Goal: Task Accomplishment & Management: Use online tool/utility

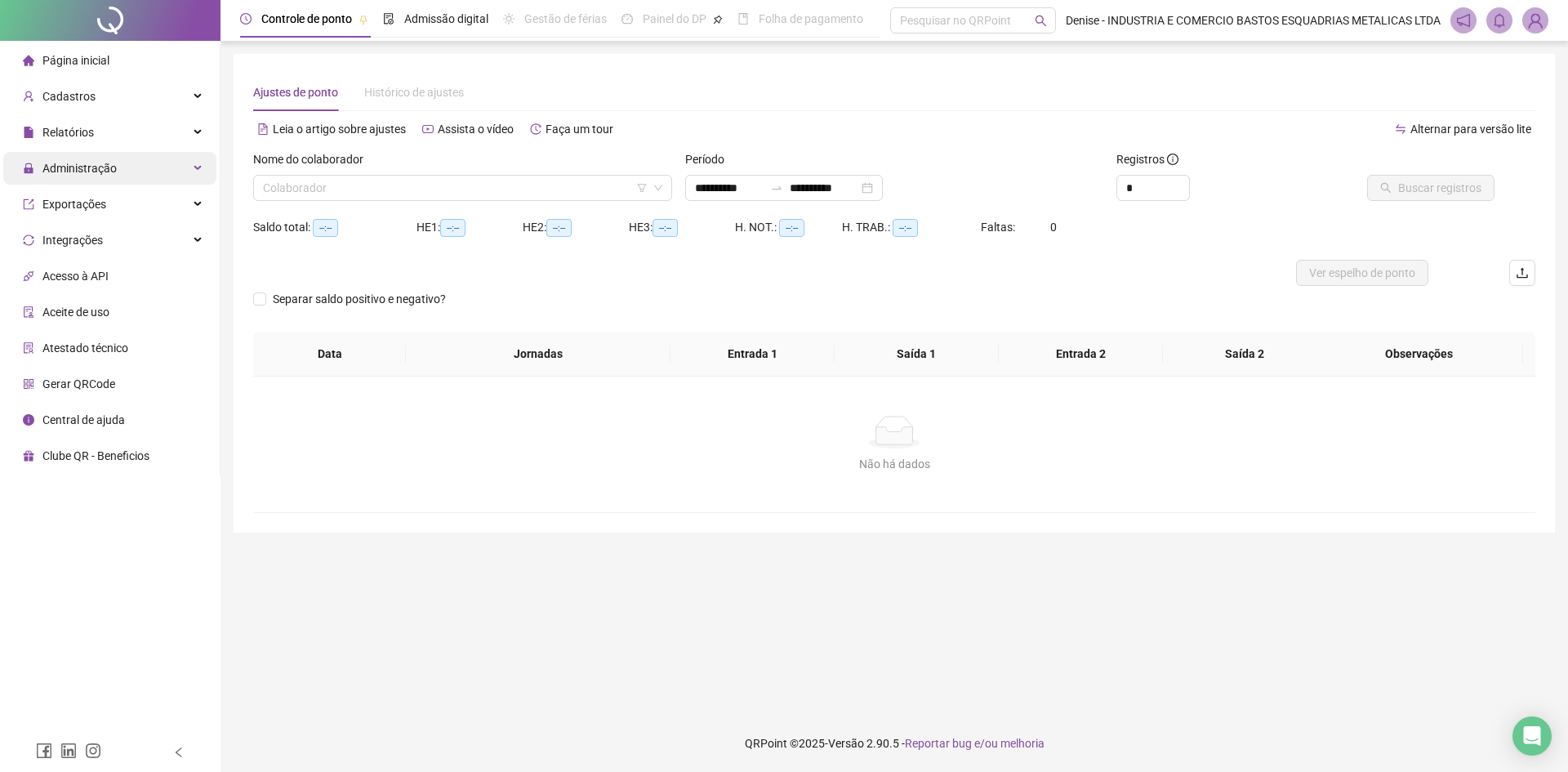
click at [90, 165] on span "Administração" at bounding box center [79, 168] width 75 height 13
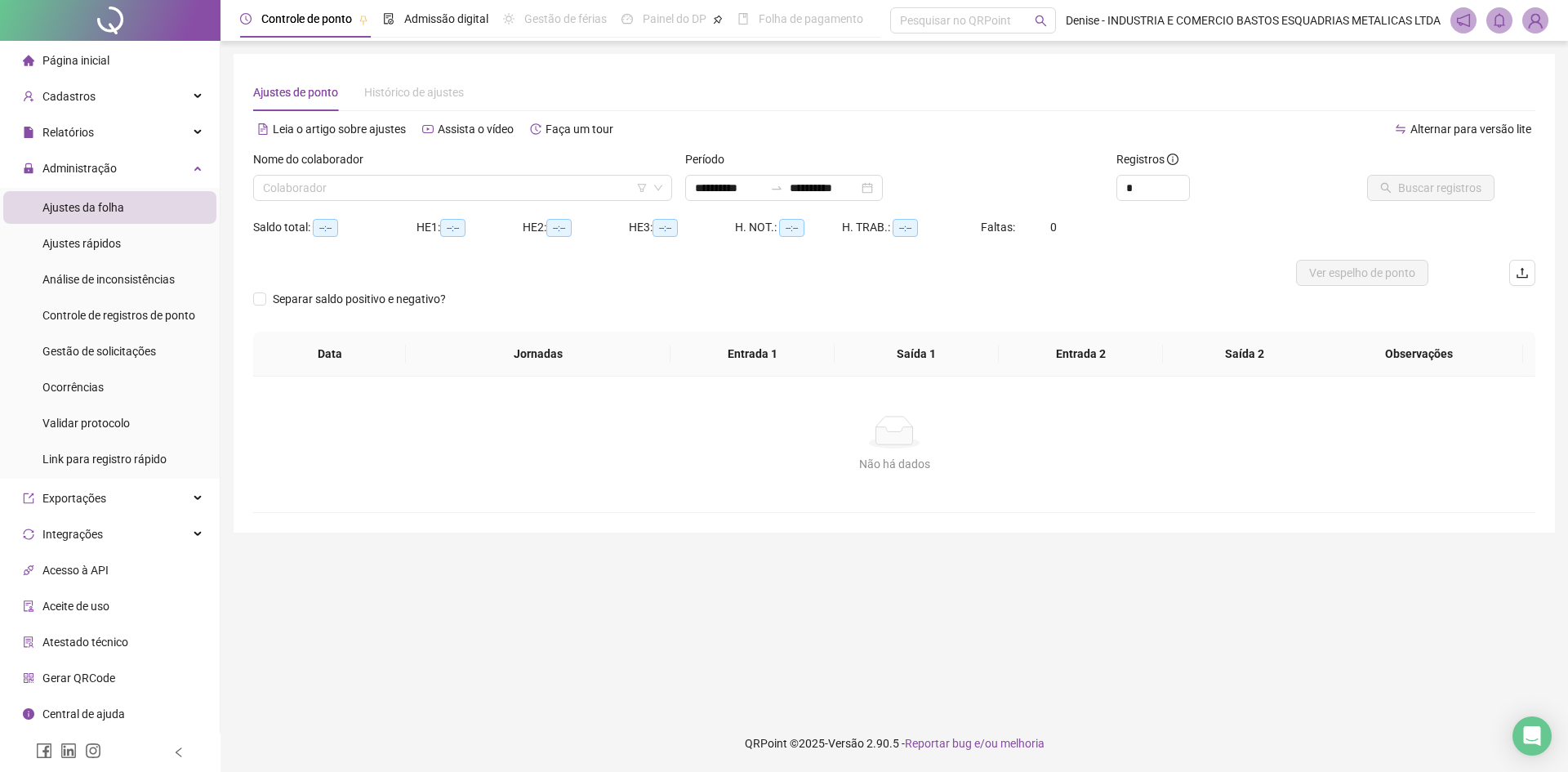
click at [93, 208] on span "Ajustes da folha" at bounding box center [83, 208] width 82 height 13
click at [658, 186] on icon "down" at bounding box center [658, 188] width 10 height 10
click at [589, 188] on input "search" at bounding box center [456, 187] width 385 height 24
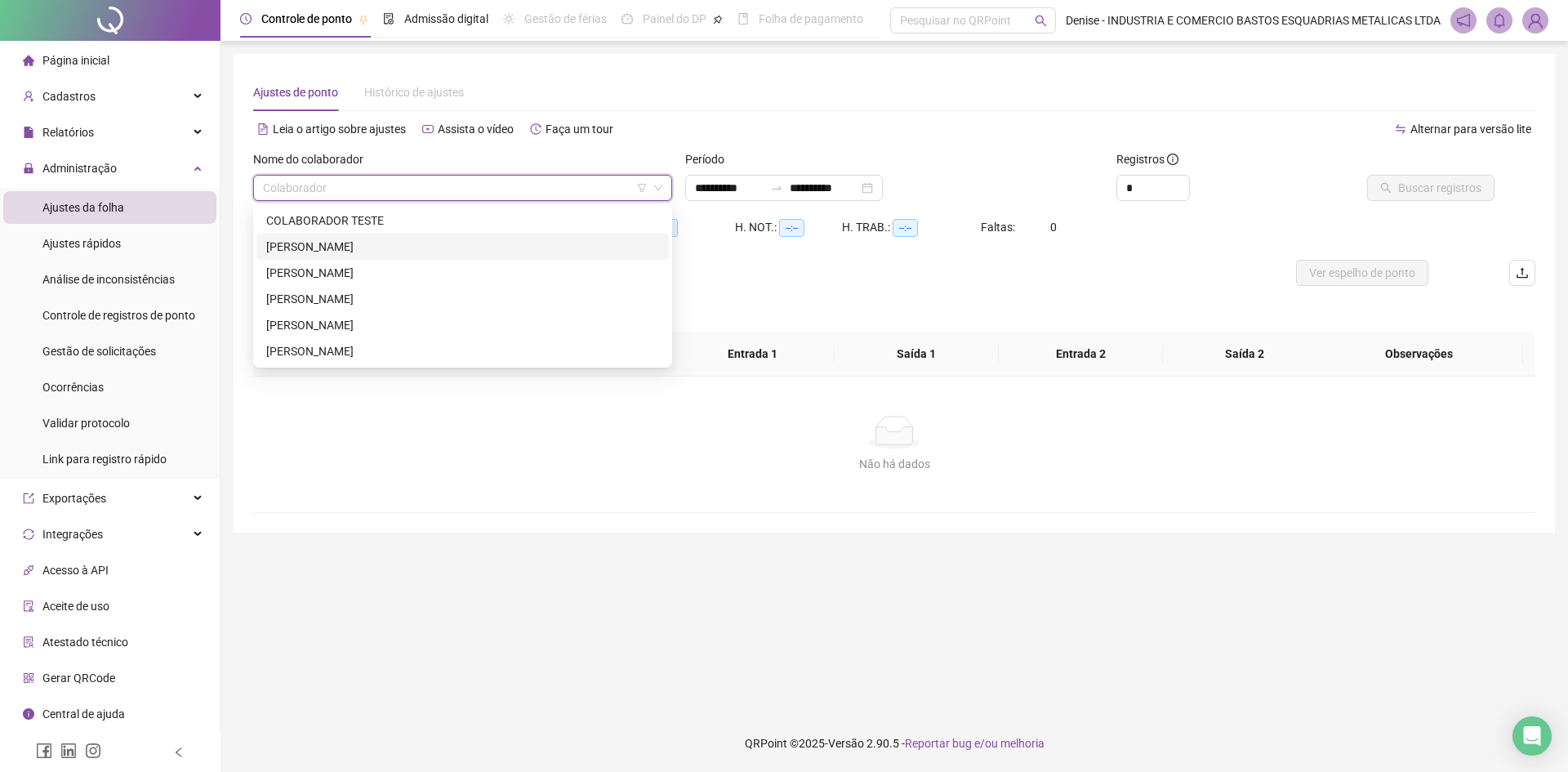
click at [385, 246] on div "[PERSON_NAME]" at bounding box center [462, 246] width 393 height 18
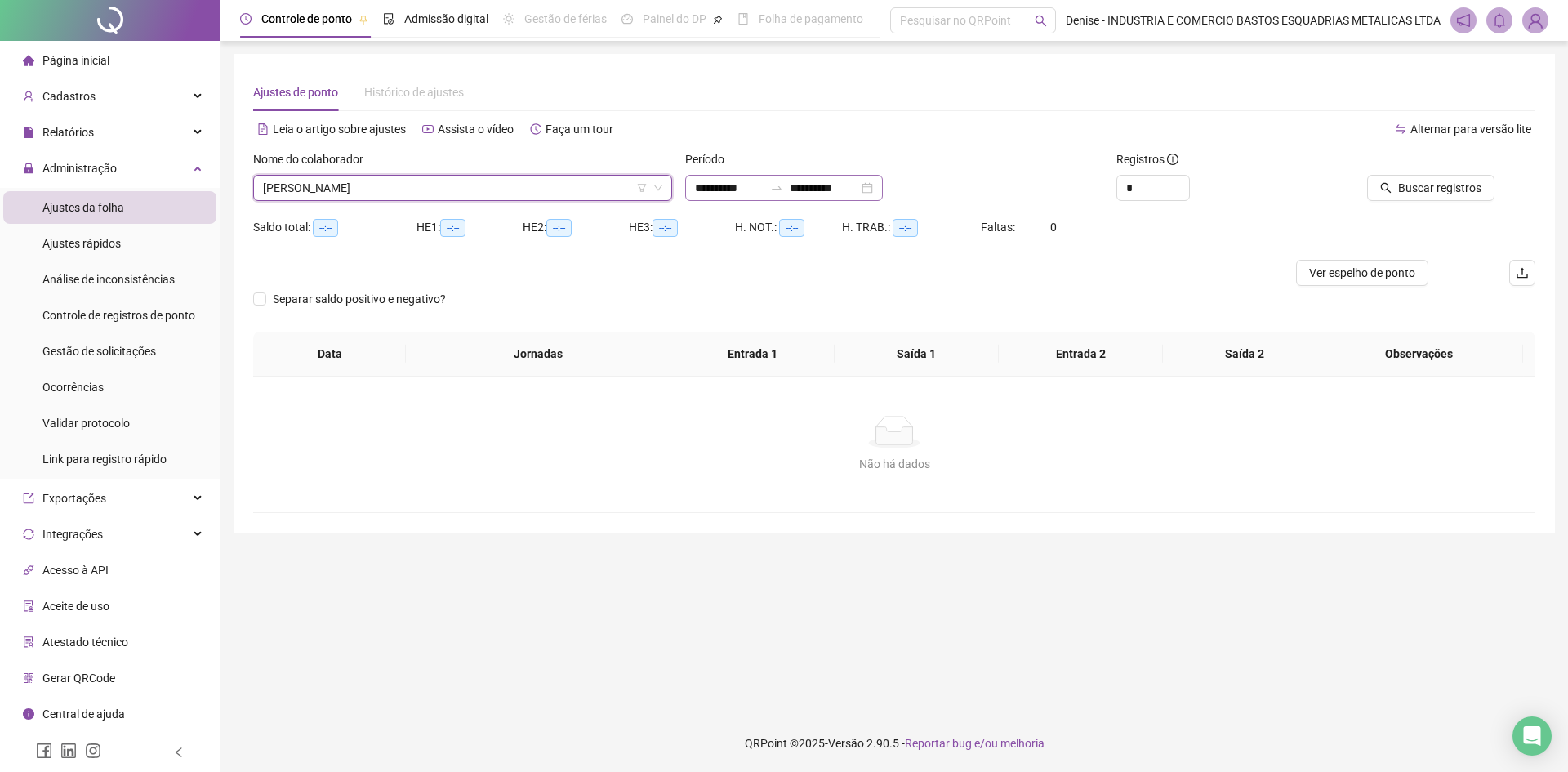
click at [882, 192] on div "**********" at bounding box center [784, 187] width 198 height 26
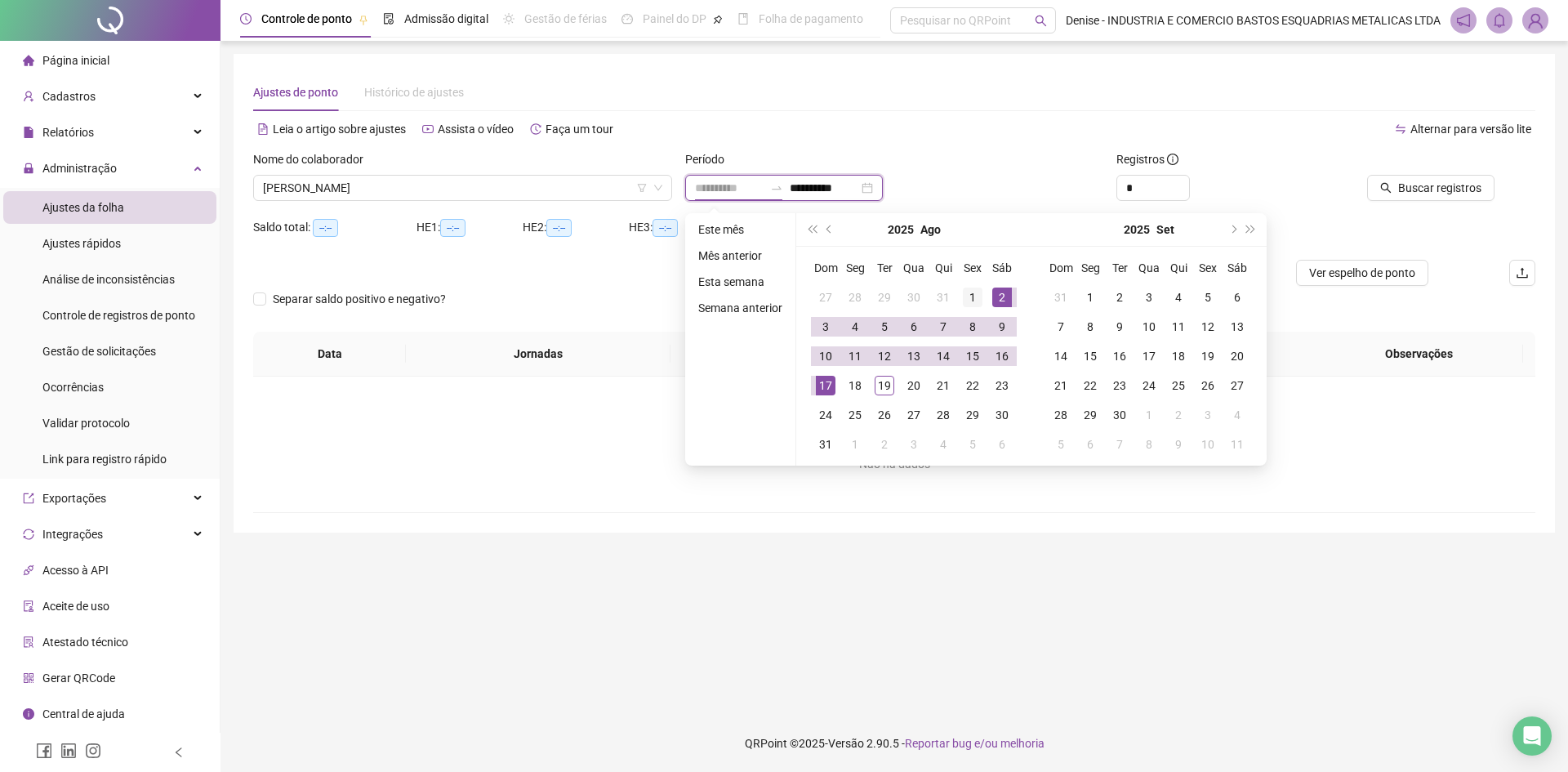
type input "**********"
click at [968, 293] on div "1" at bounding box center [972, 297] width 20 height 20
type input "**********"
click at [883, 383] on div "19" at bounding box center [884, 386] width 20 height 20
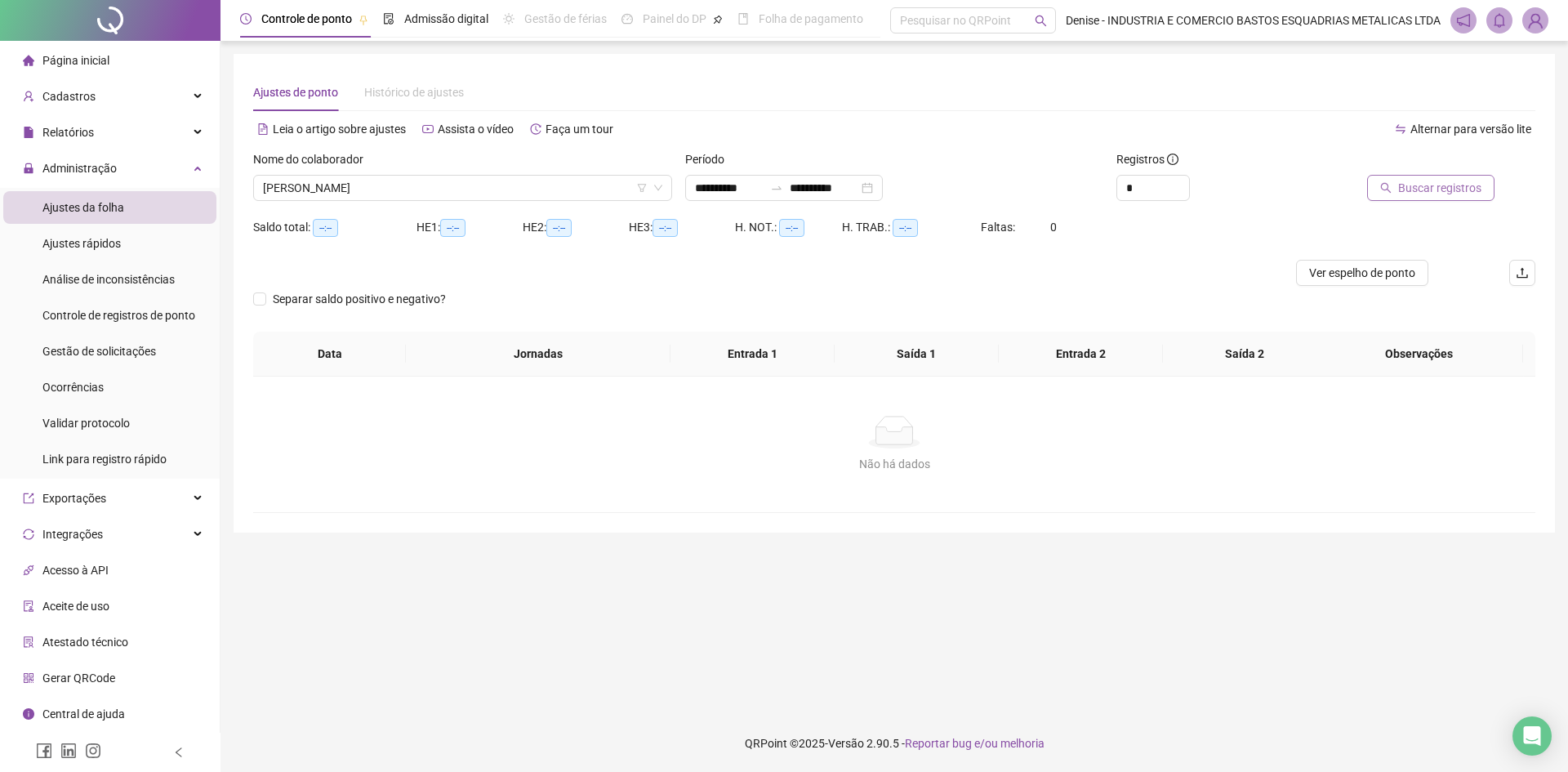
click at [1404, 184] on span "Buscar registros" at bounding box center [1440, 188] width 84 height 18
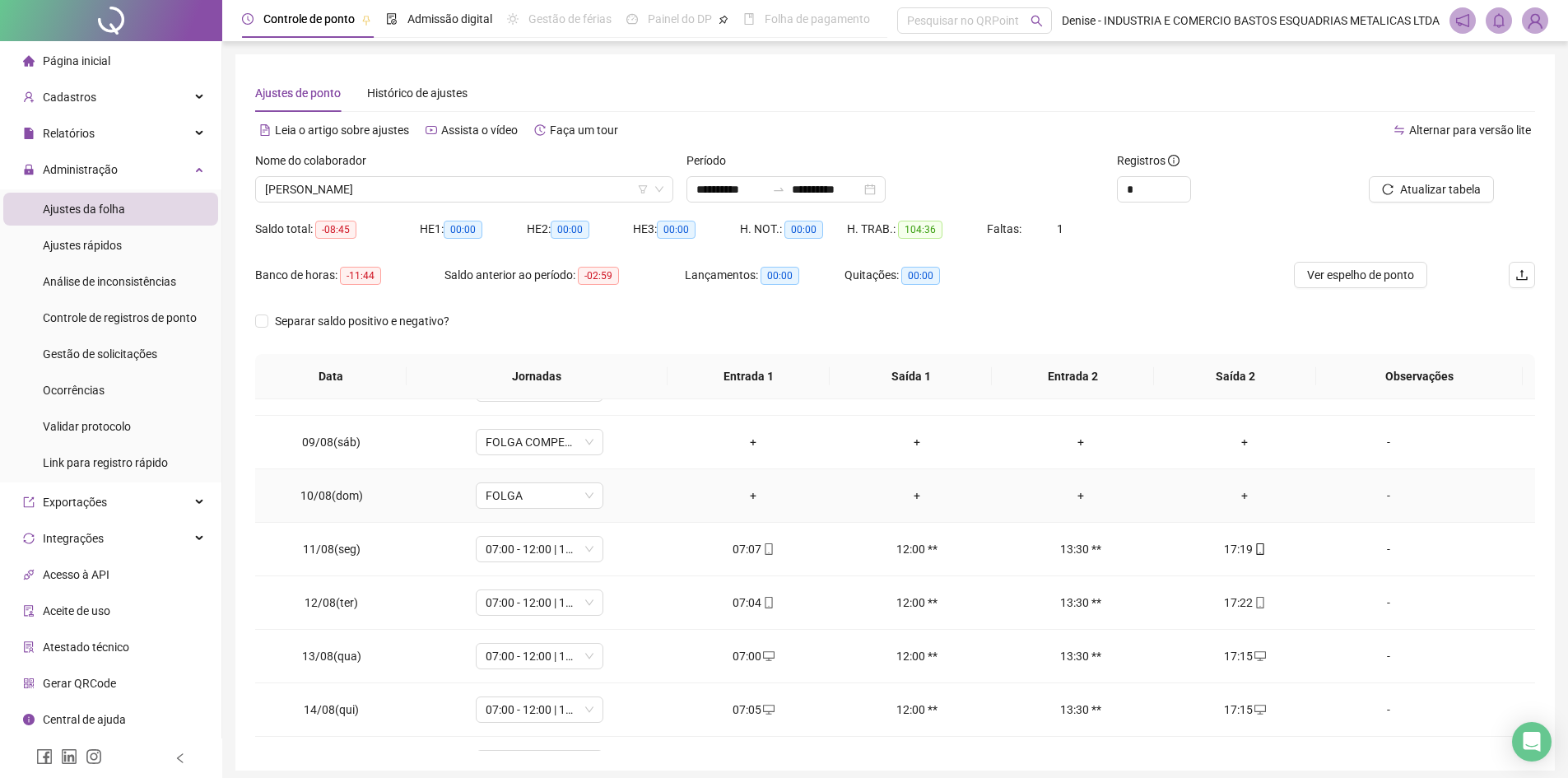
scroll to position [665, 0]
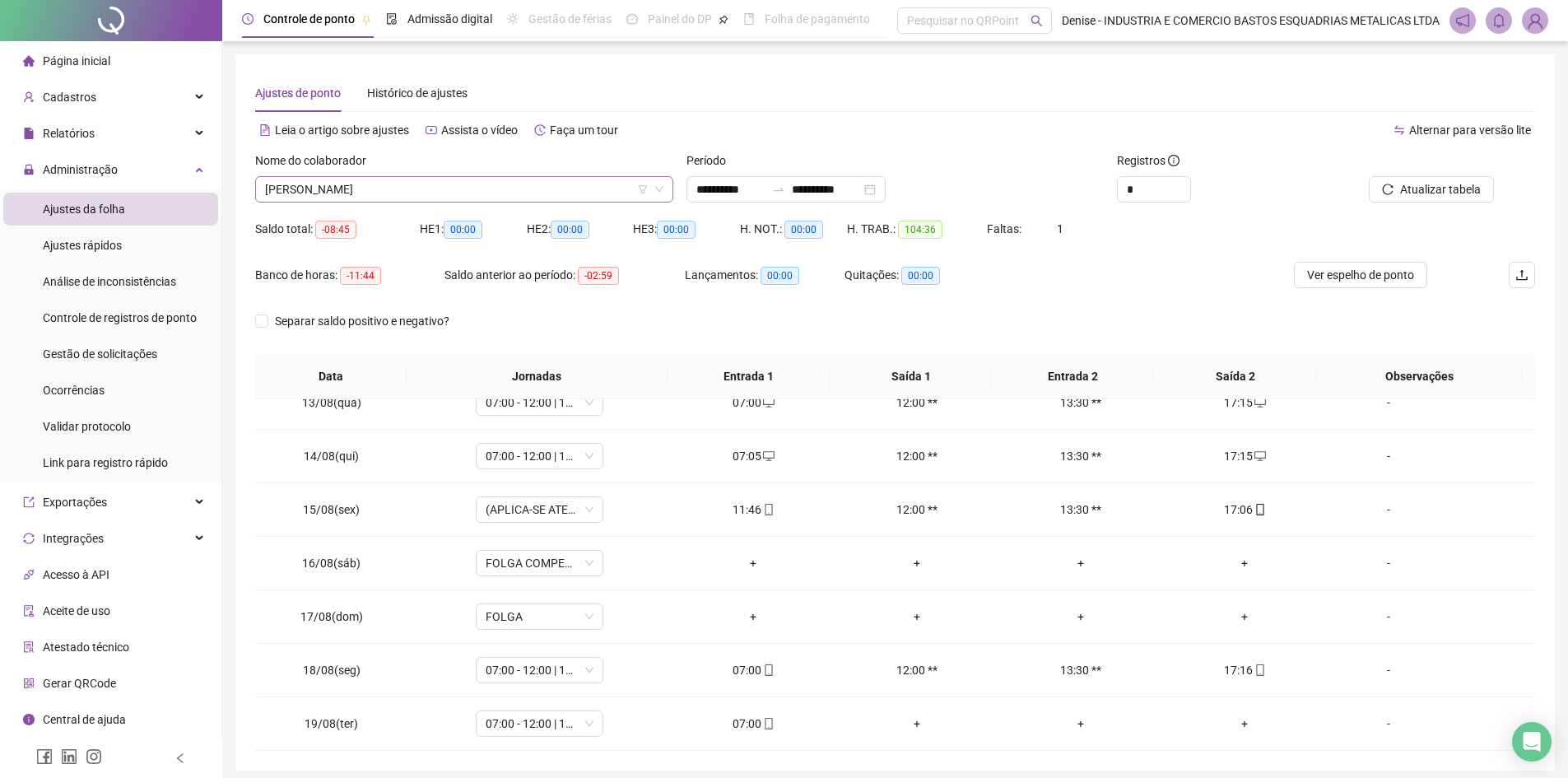
click at [591, 183] on span "[PERSON_NAME]" at bounding box center [465, 188] width 399 height 24
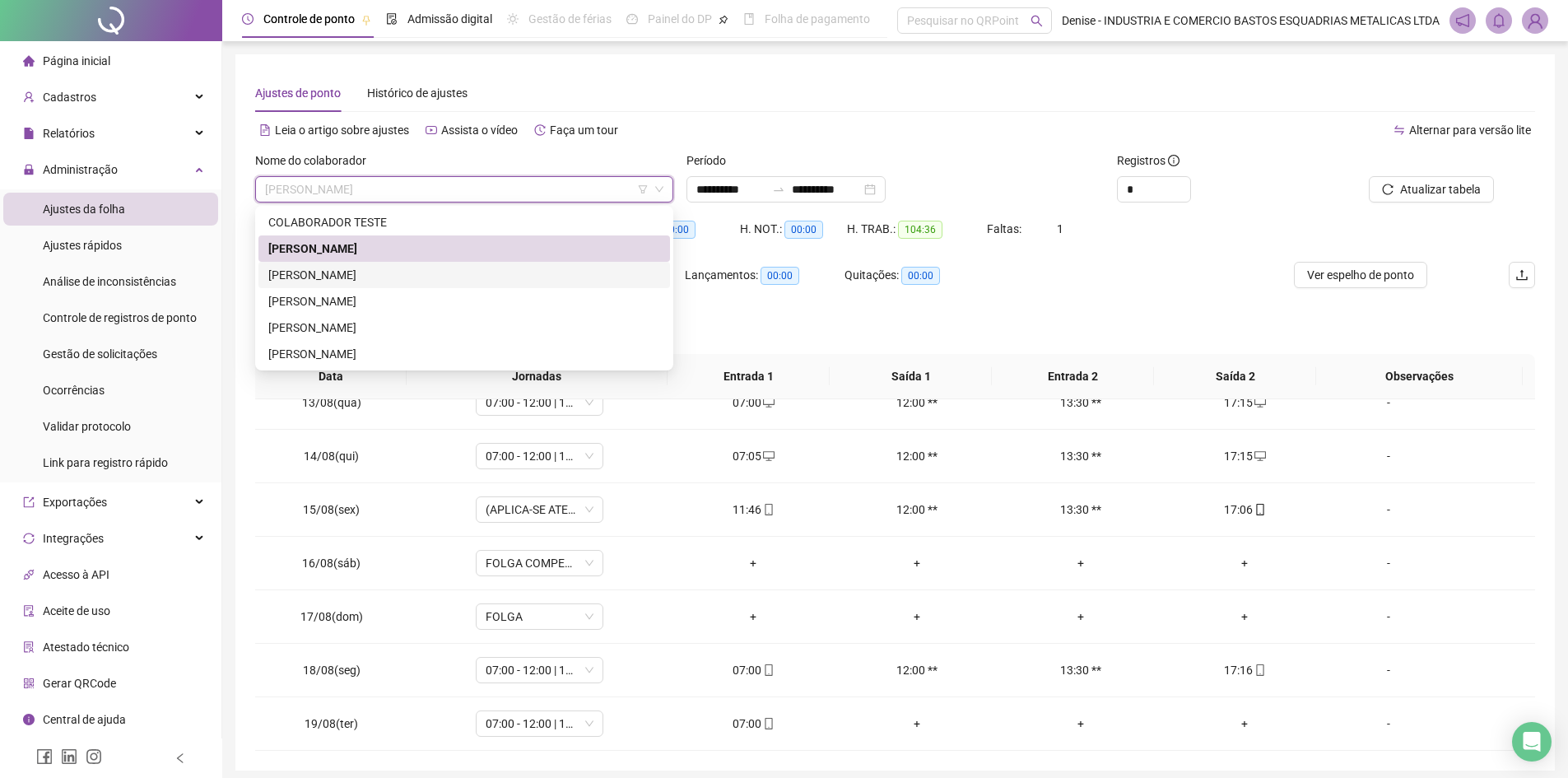
click at [411, 275] on div "[PERSON_NAME]" at bounding box center [464, 275] width 392 height 18
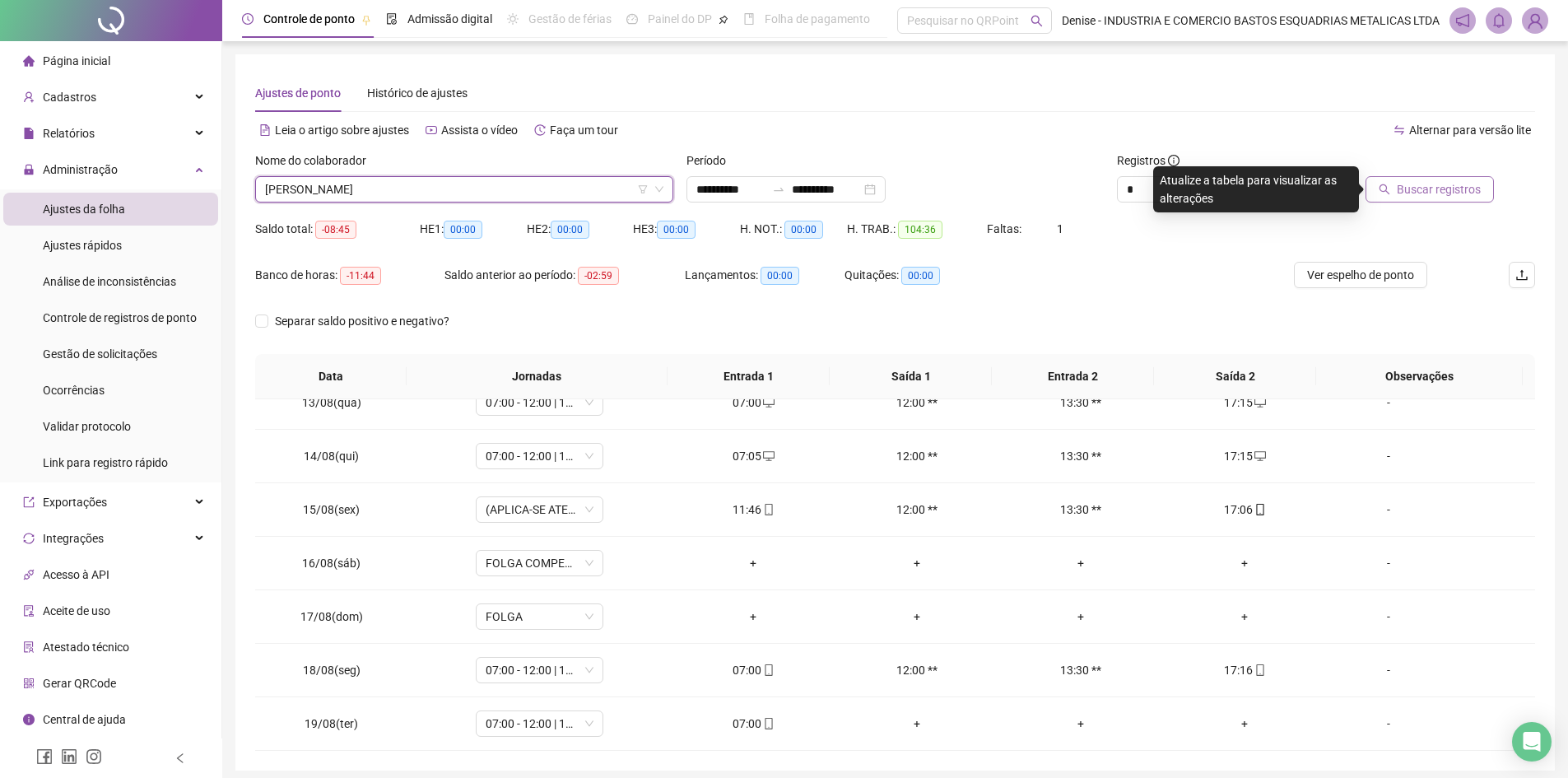
click at [1423, 193] on span "Buscar registros" at bounding box center [1438, 189] width 84 height 18
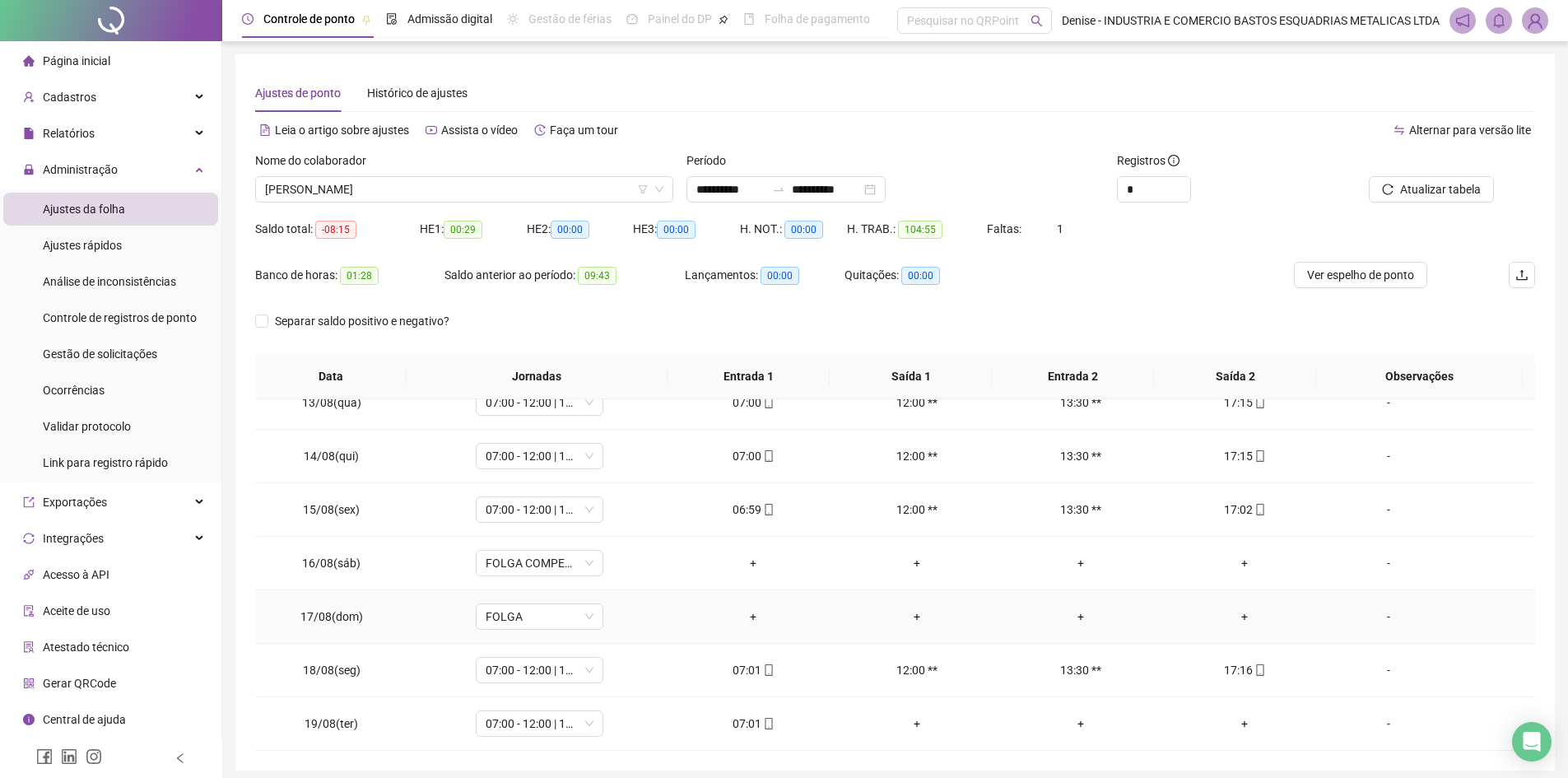
scroll to position [63, 0]
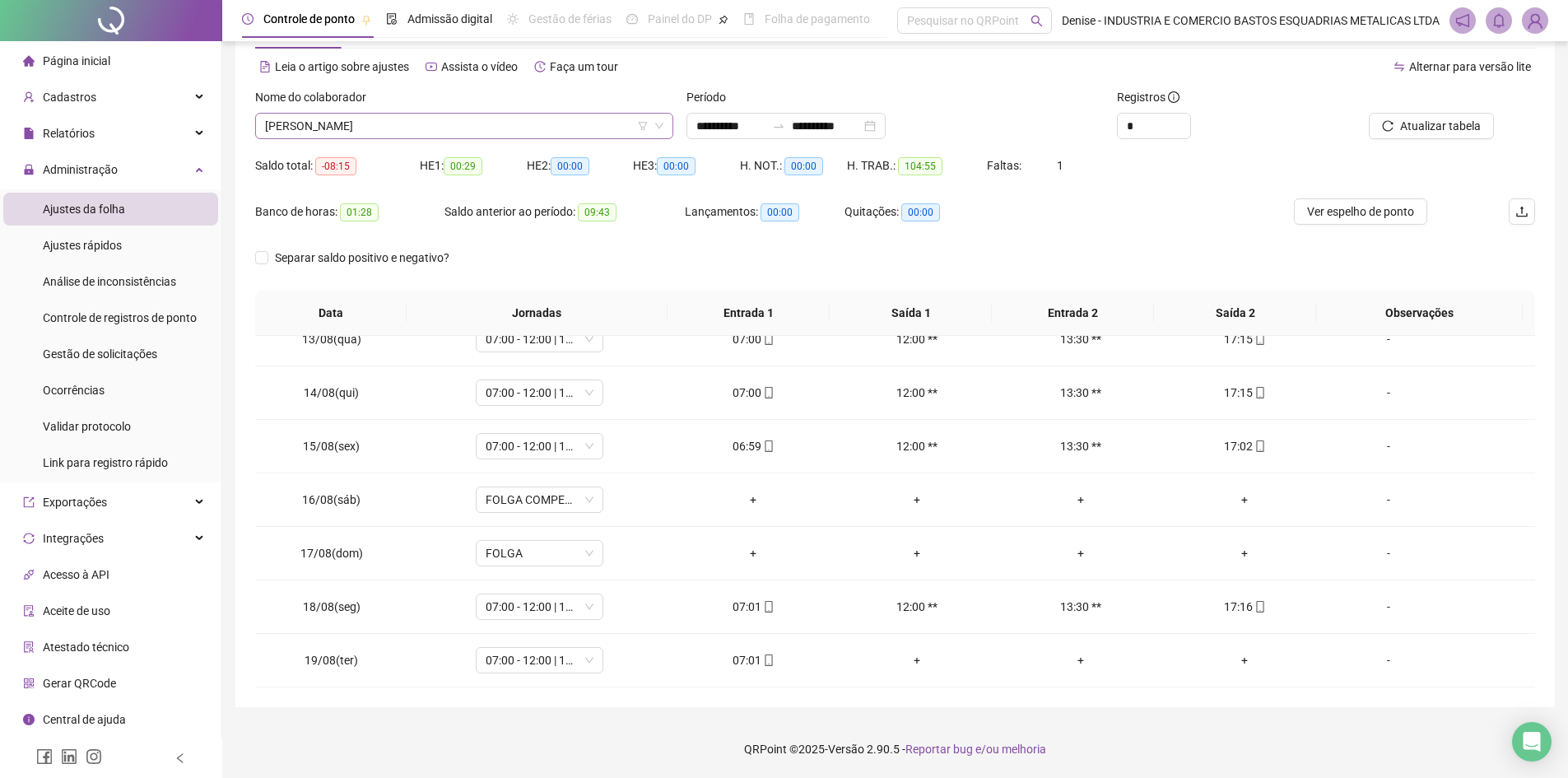
click at [546, 115] on span "[PERSON_NAME]" at bounding box center [465, 125] width 399 height 24
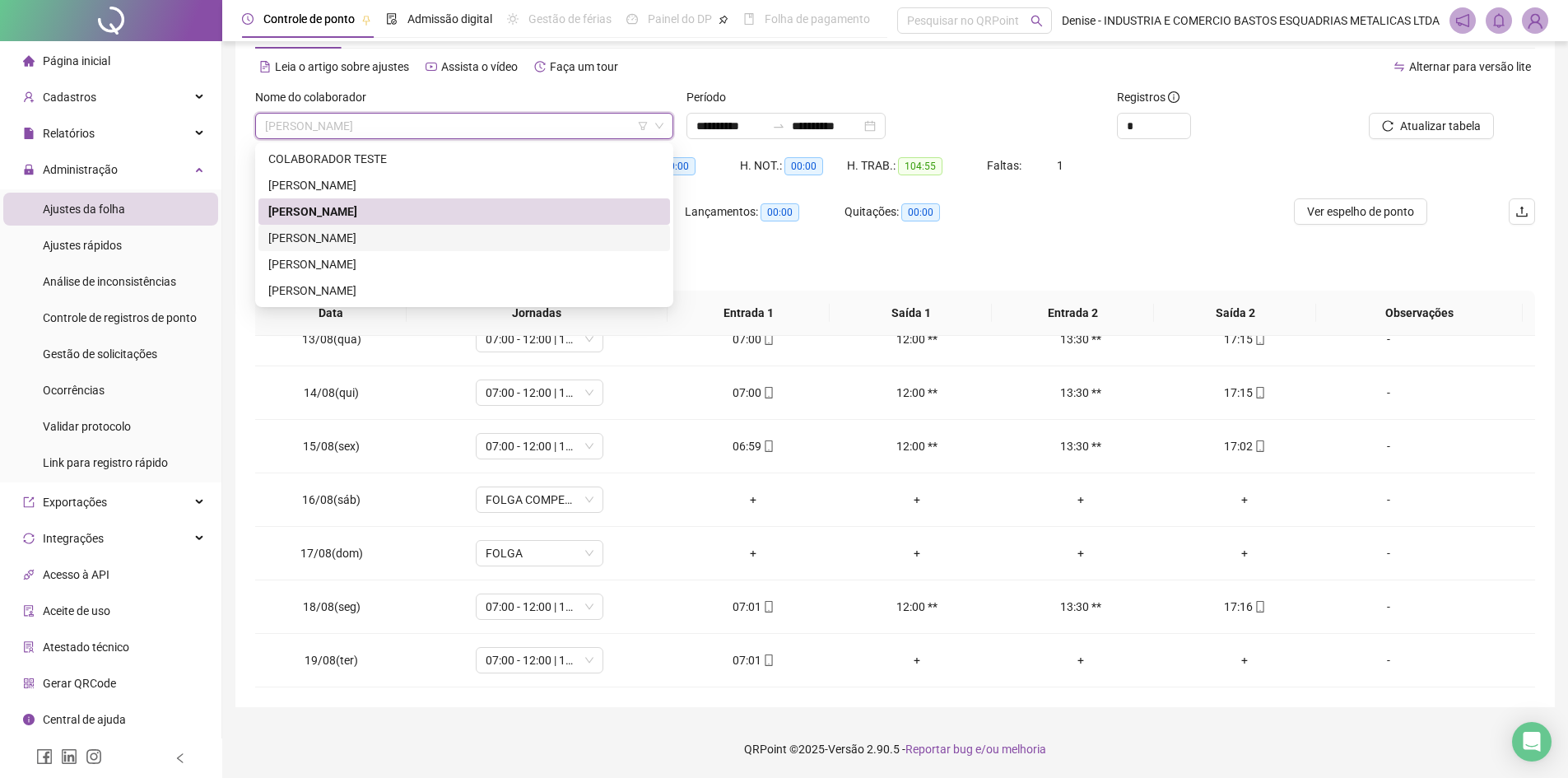
click at [397, 236] on div "[PERSON_NAME]" at bounding box center [464, 238] width 392 height 18
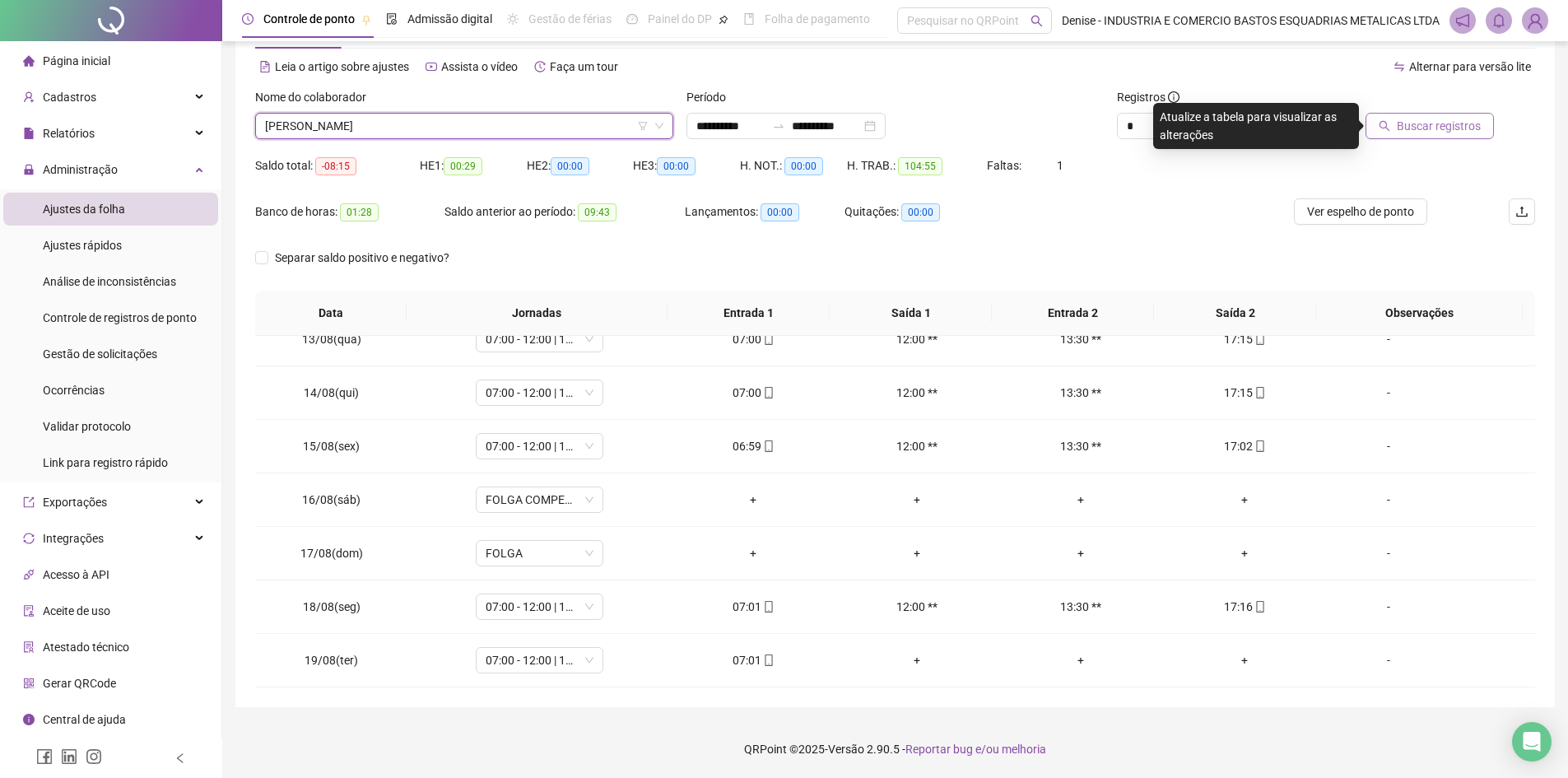
click at [1406, 121] on span "Buscar registros" at bounding box center [1438, 126] width 84 height 18
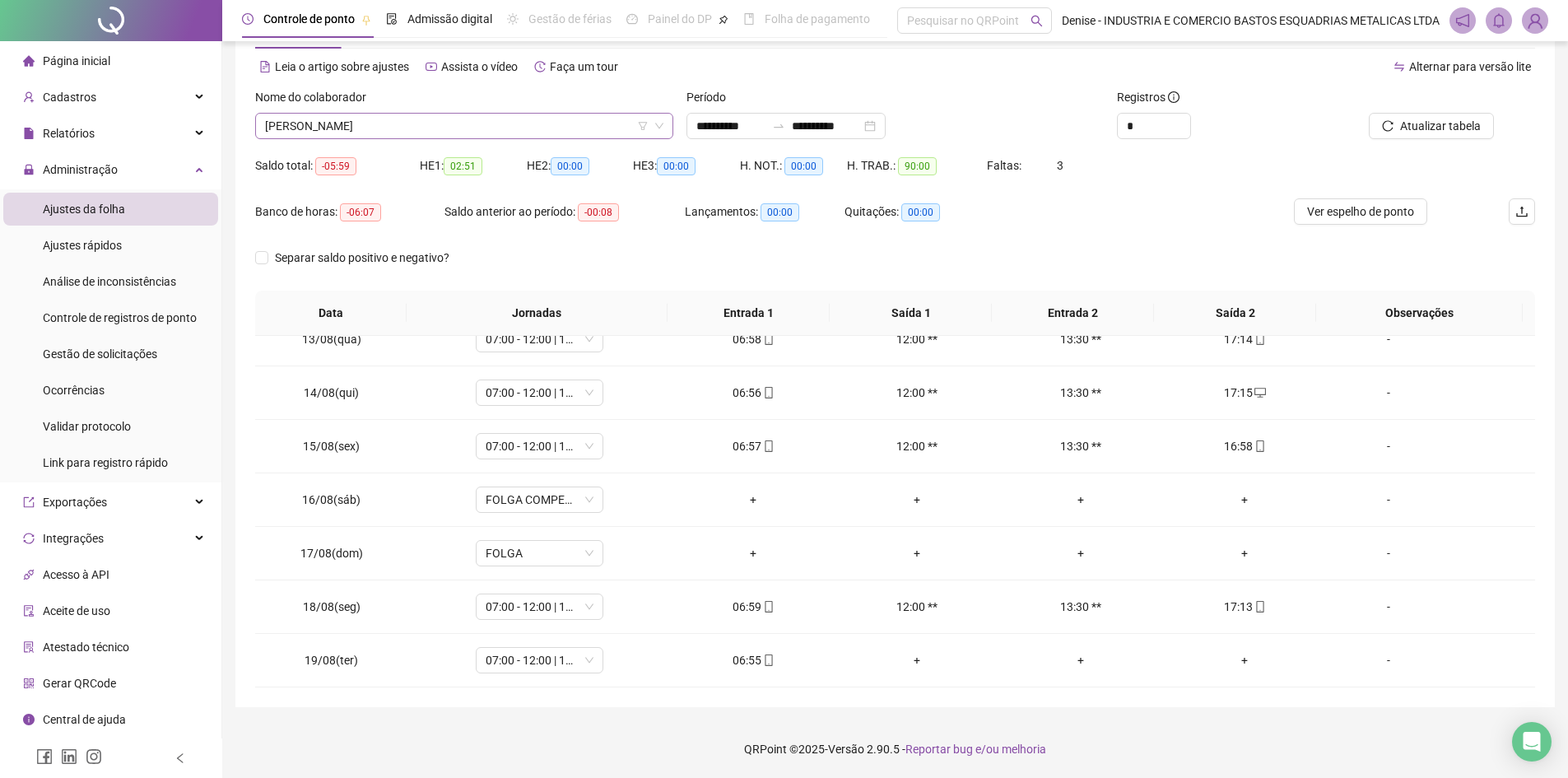
click at [555, 122] on span "[PERSON_NAME]" at bounding box center [465, 125] width 399 height 24
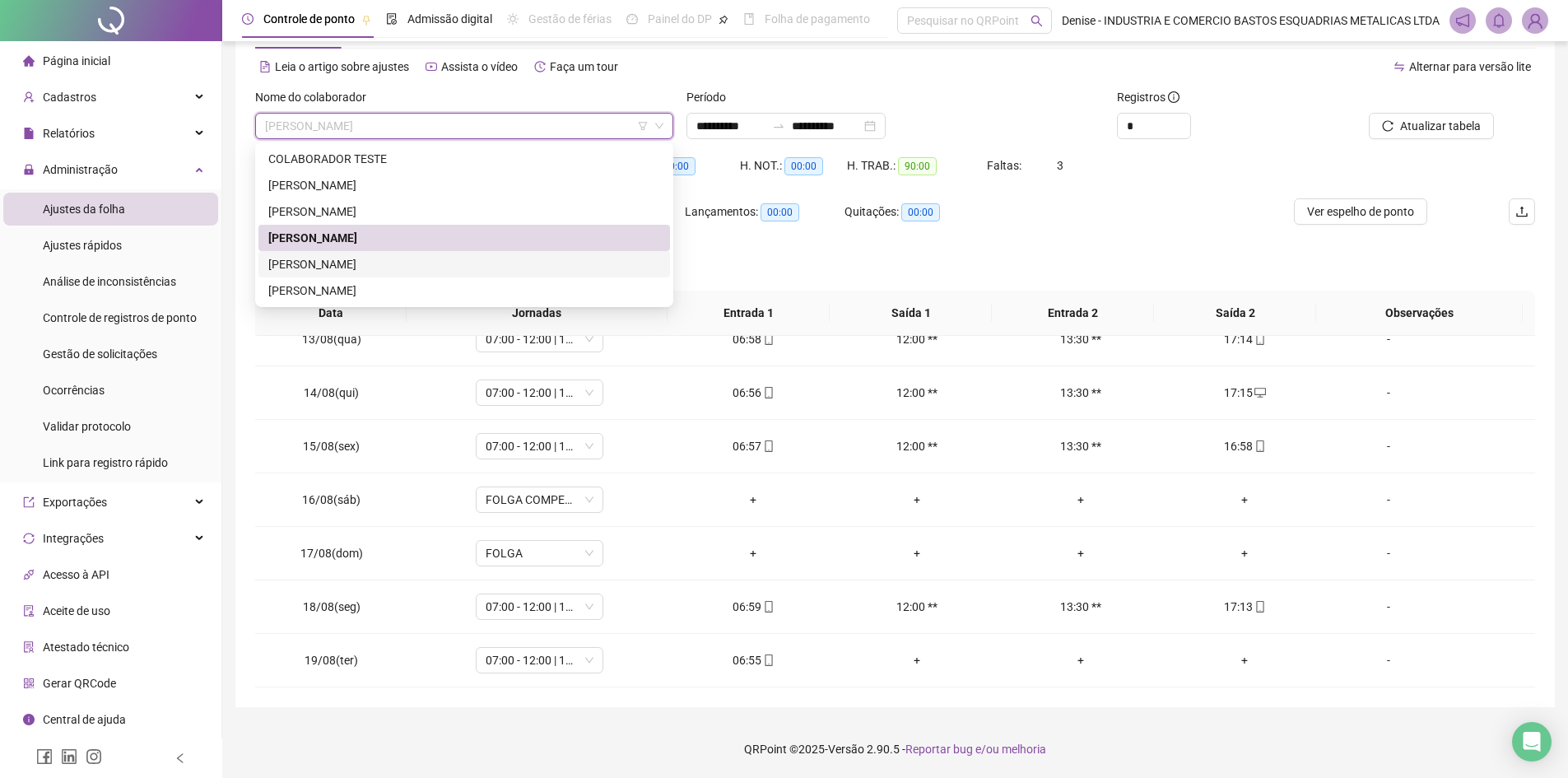
click at [383, 261] on div "[PERSON_NAME]" at bounding box center [464, 264] width 392 height 18
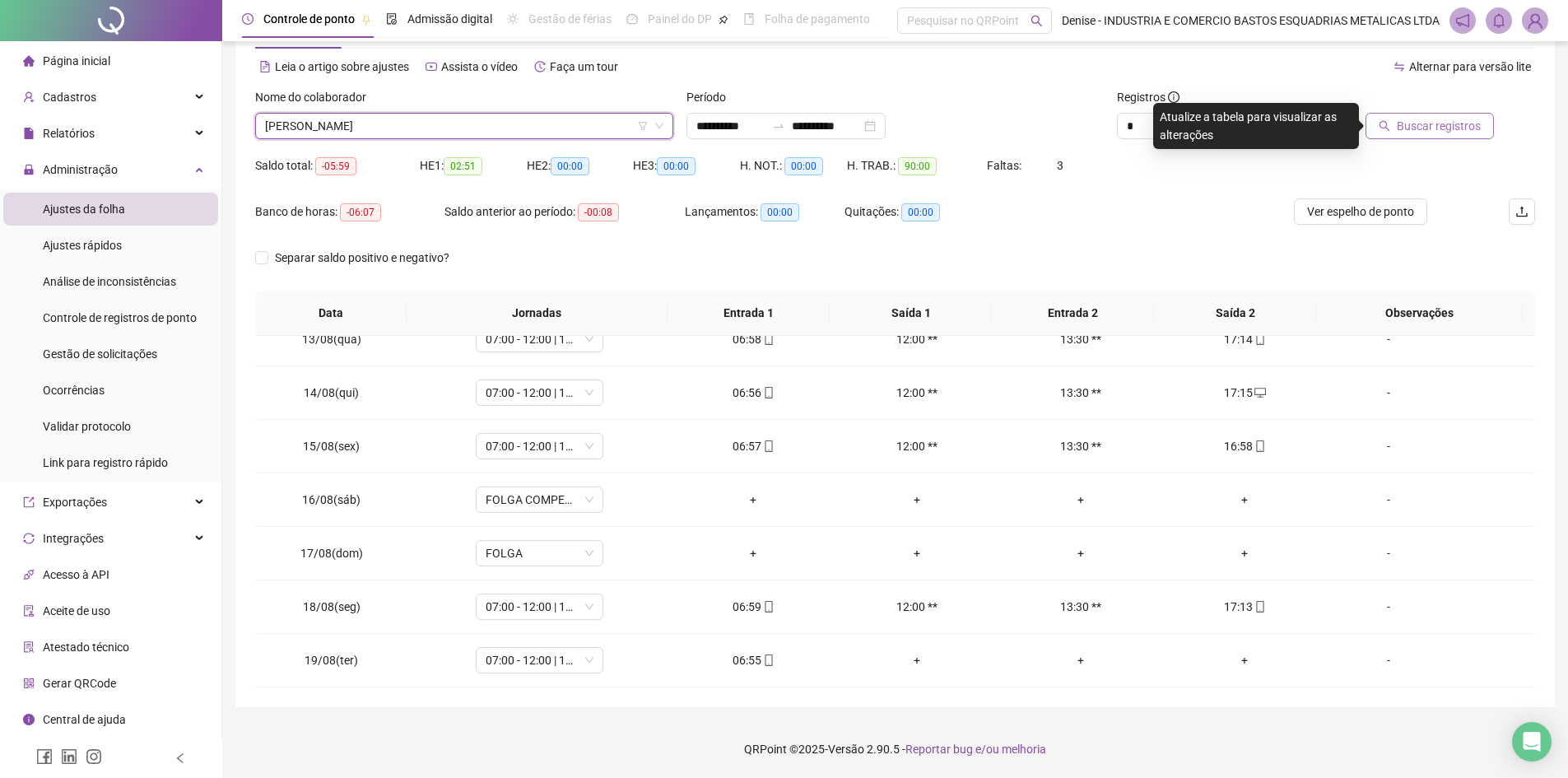
click at [1428, 128] on span "Buscar registros" at bounding box center [1438, 126] width 84 height 18
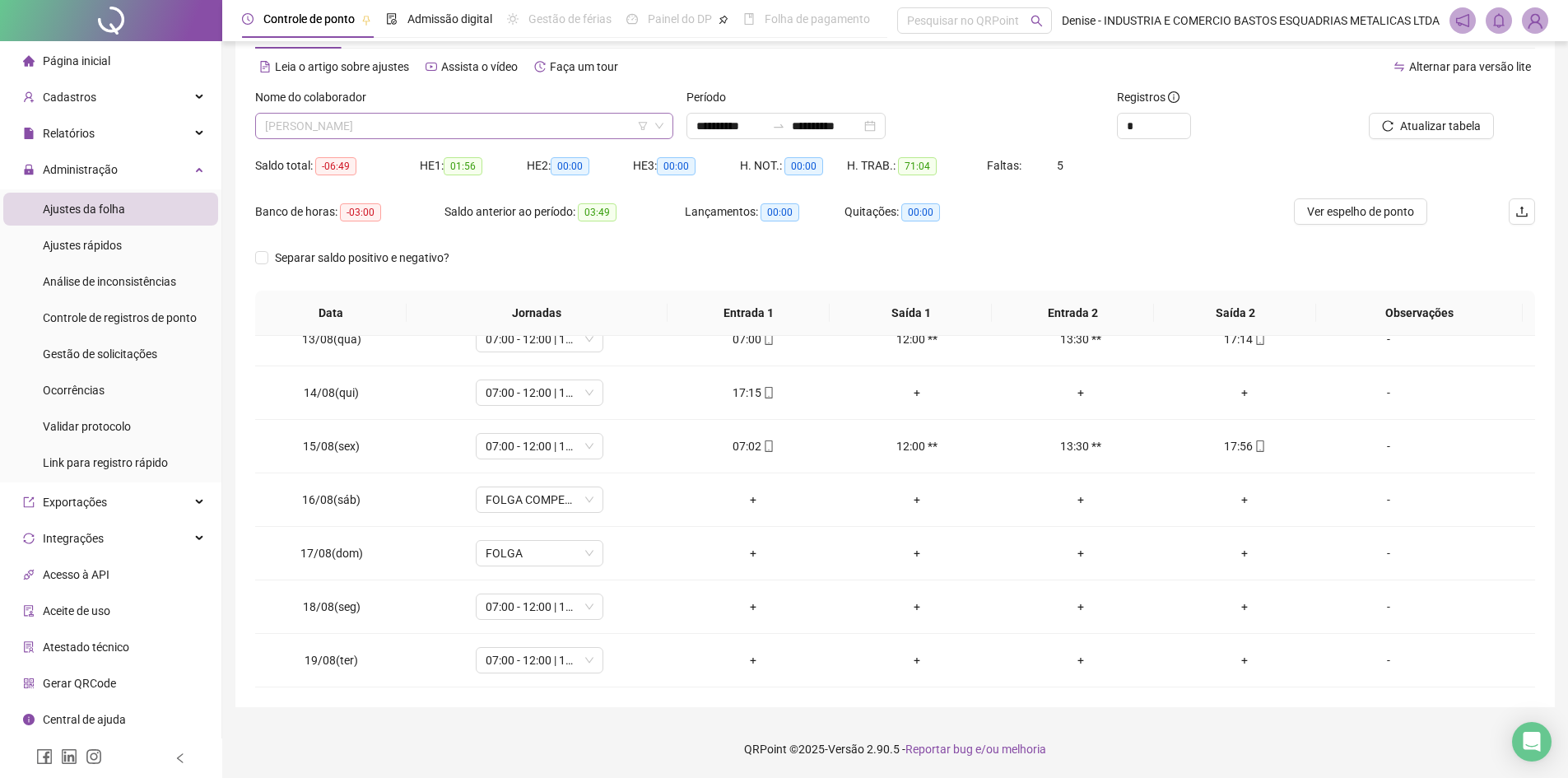
click at [570, 129] on span "[PERSON_NAME]" at bounding box center [465, 125] width 399 height 24
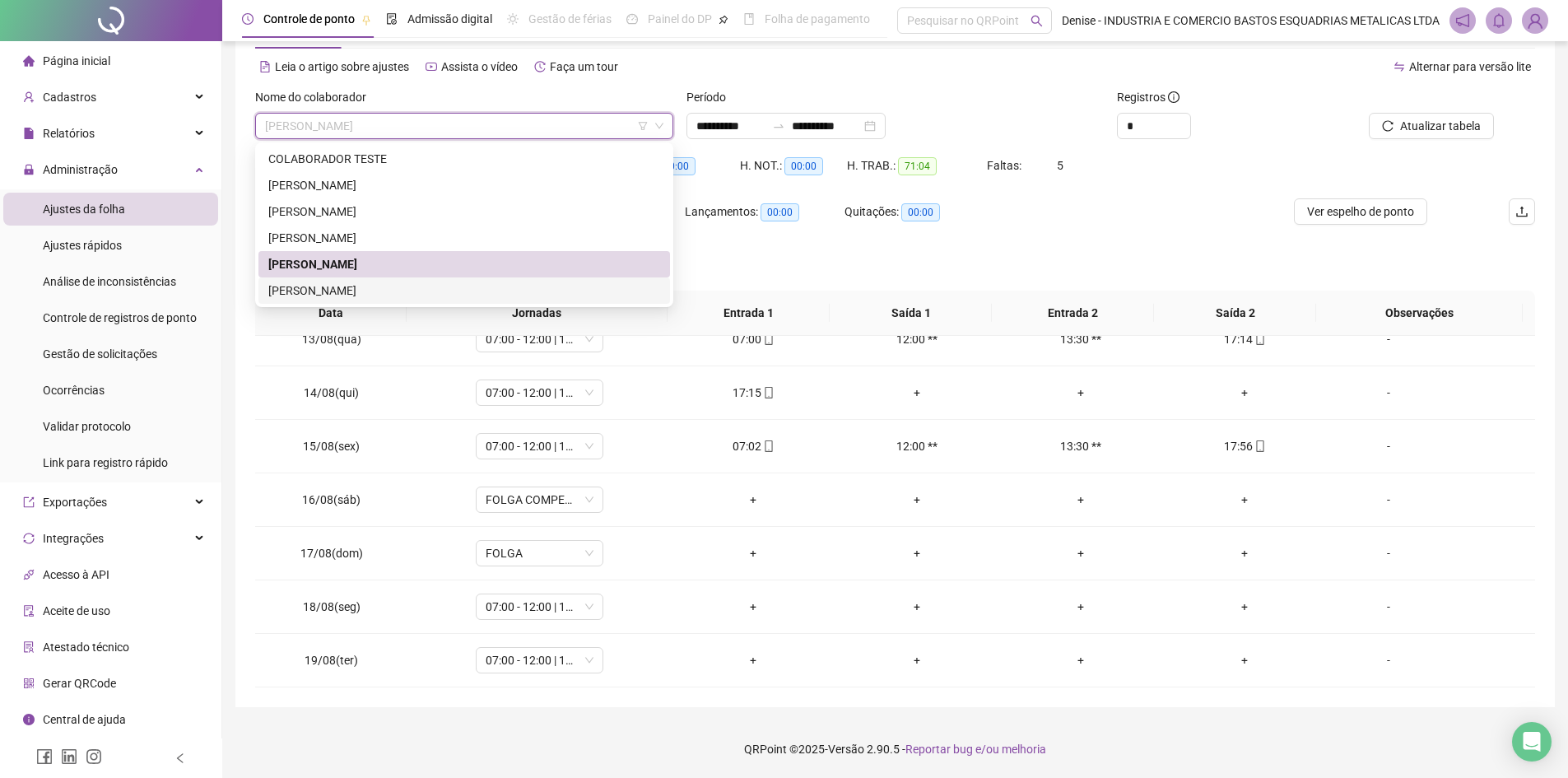
click at [424, 293] on div "[PERSON_NAME]" at bounding box center [464, 291] width 392 height 18
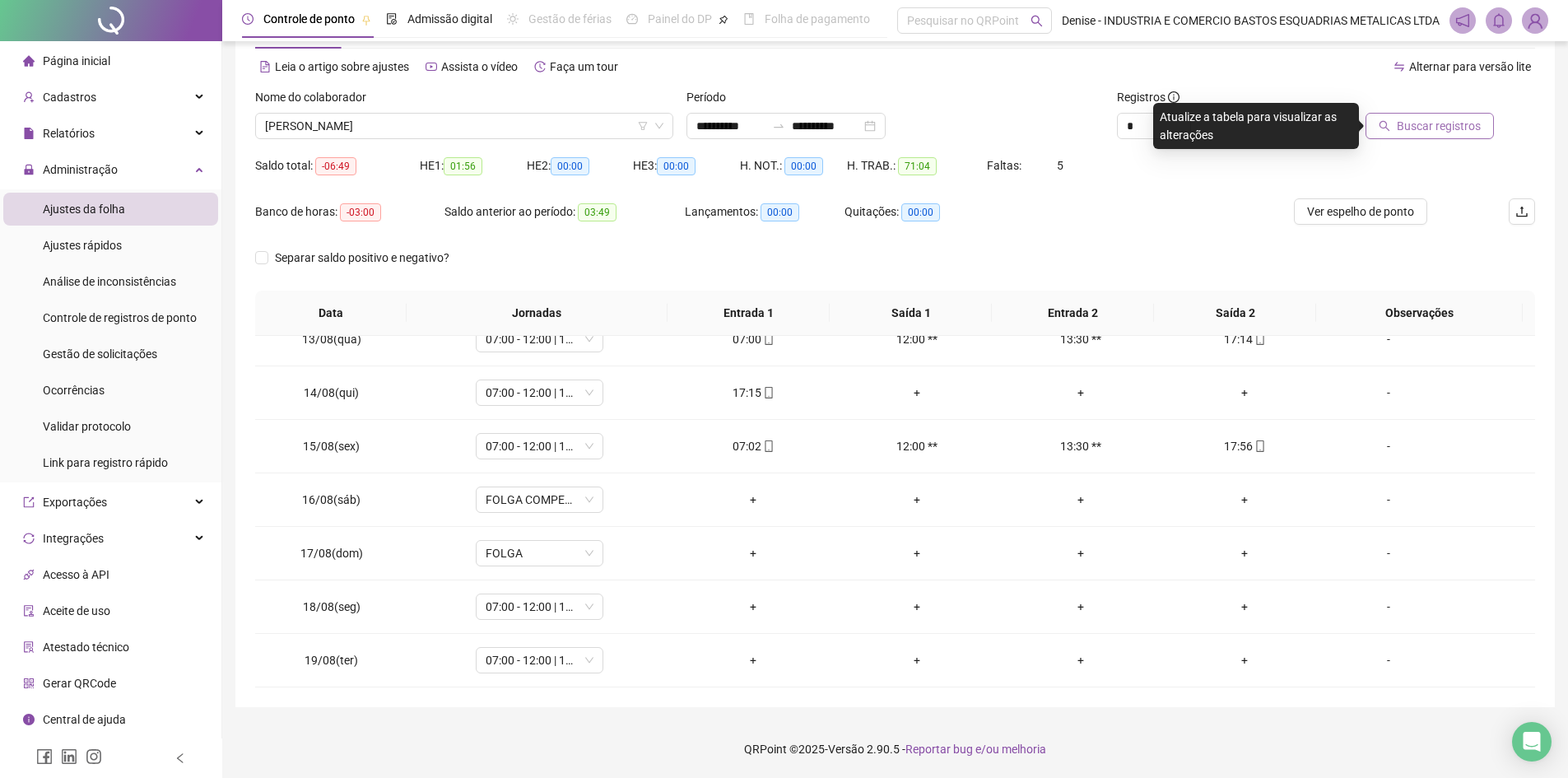
click at [1430, 124] on span "Buscar registros" at bounding box center [1438, 126] width 84 height 18
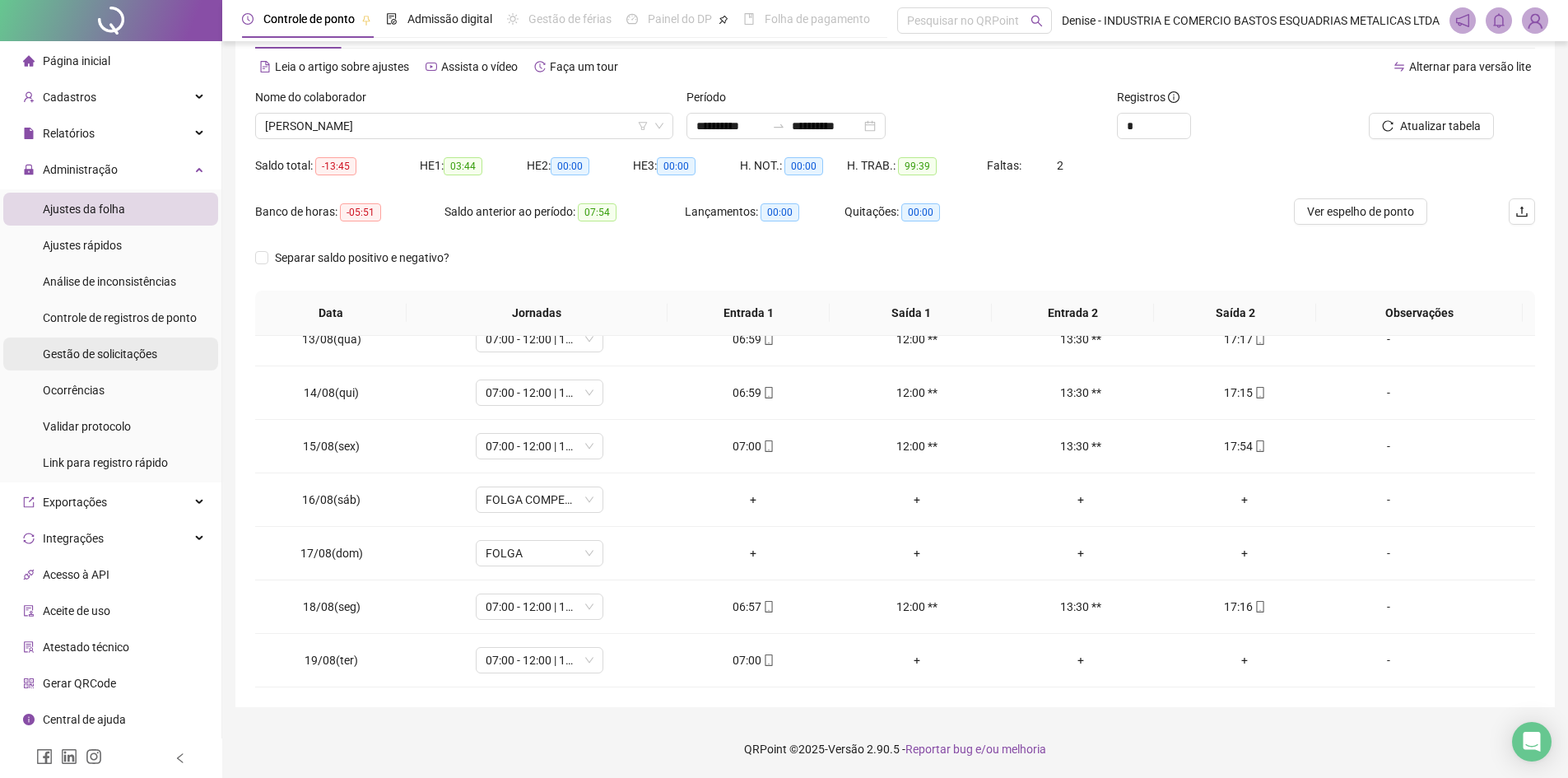
click at [68, 350] on span "Gestão de solicitações" at bounding box center [100, 353] width 114 height 14
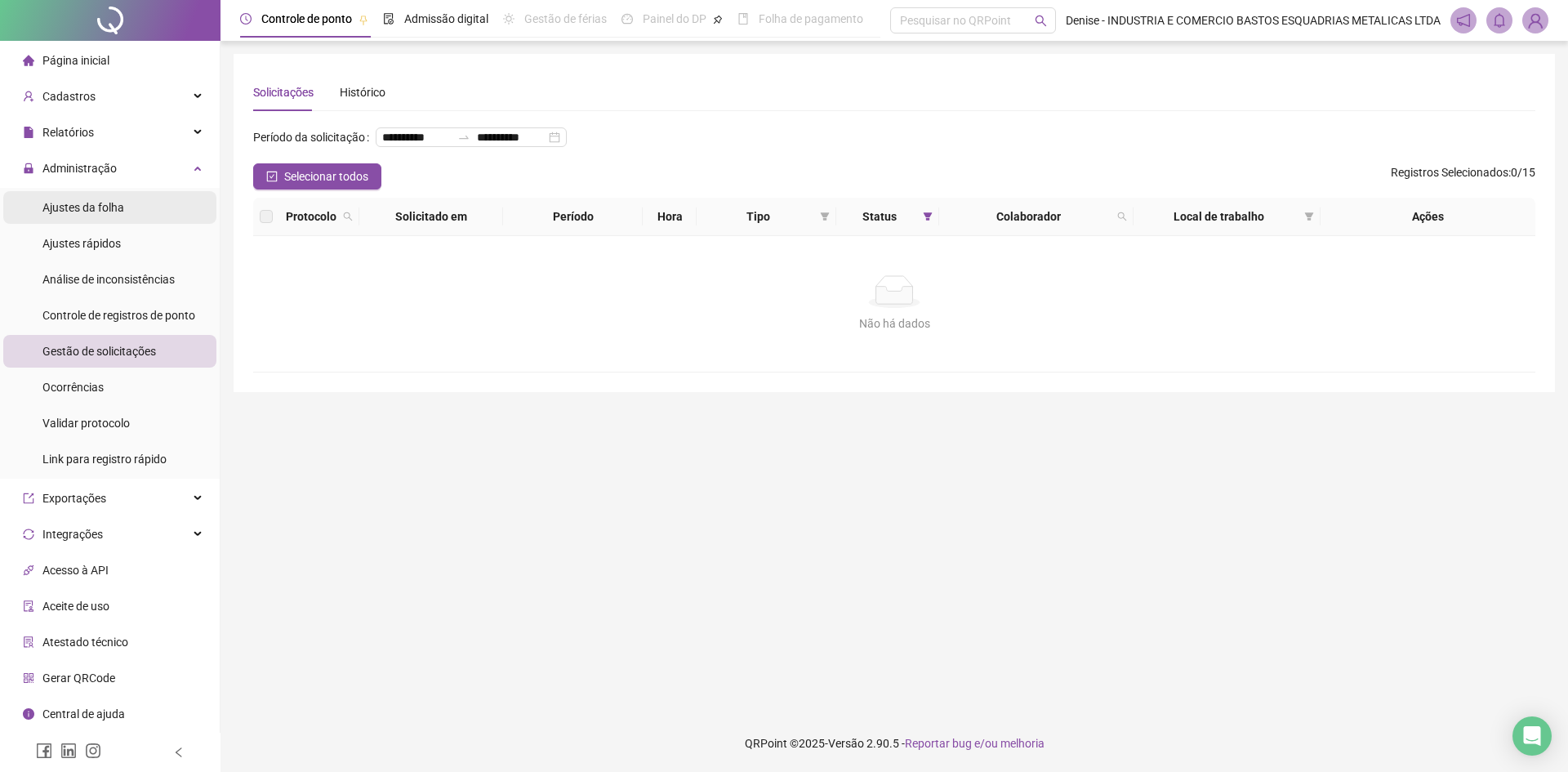
click at [98, 205] on span "Ajustes da folha" at bounding box center [83, 208] width 82 height 13
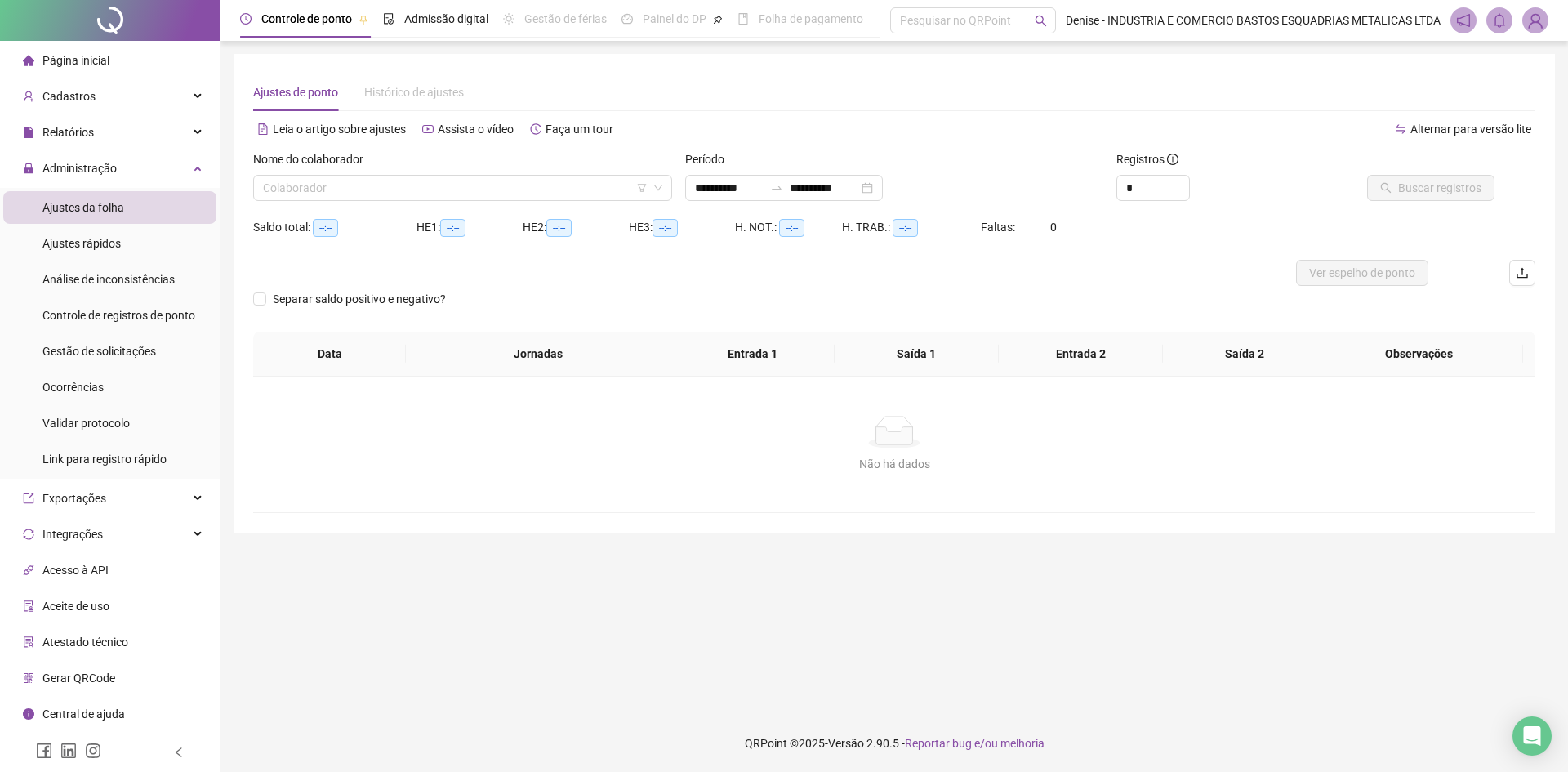
type input "**********"
drag, startPoint x: 291, startPoint y: 536, endPoint x: 238, endPoint y: 276, distance: 265.3
click at [291, 536] on main "**********" at bounding box center [894, 377] width 1321 height 648
